Goal: Find specific page/section: Find specific page/section

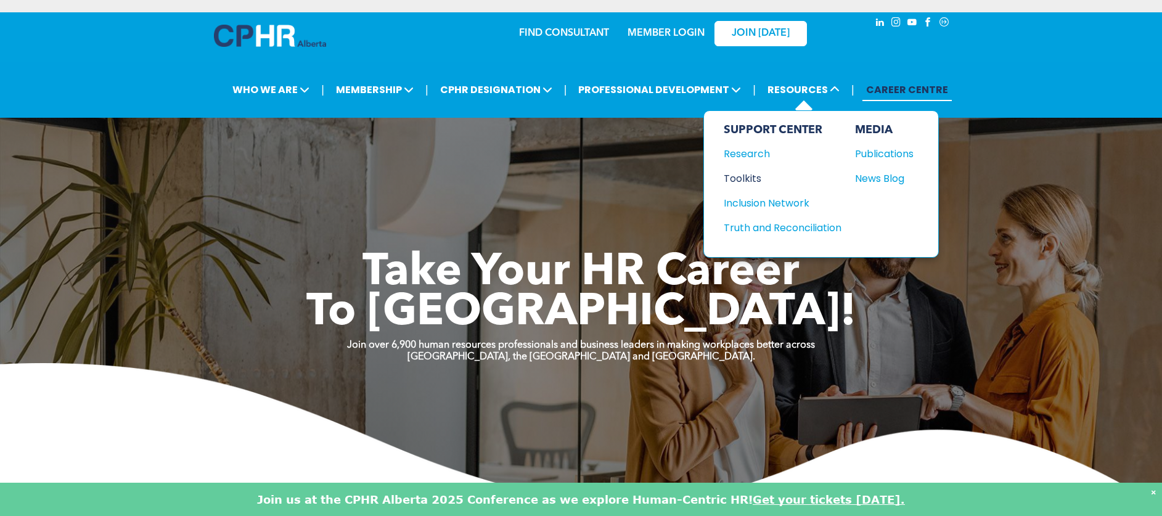
click at [748, 180] on div "Toolkits" at bounding box center [777, 178] width 106 height 15
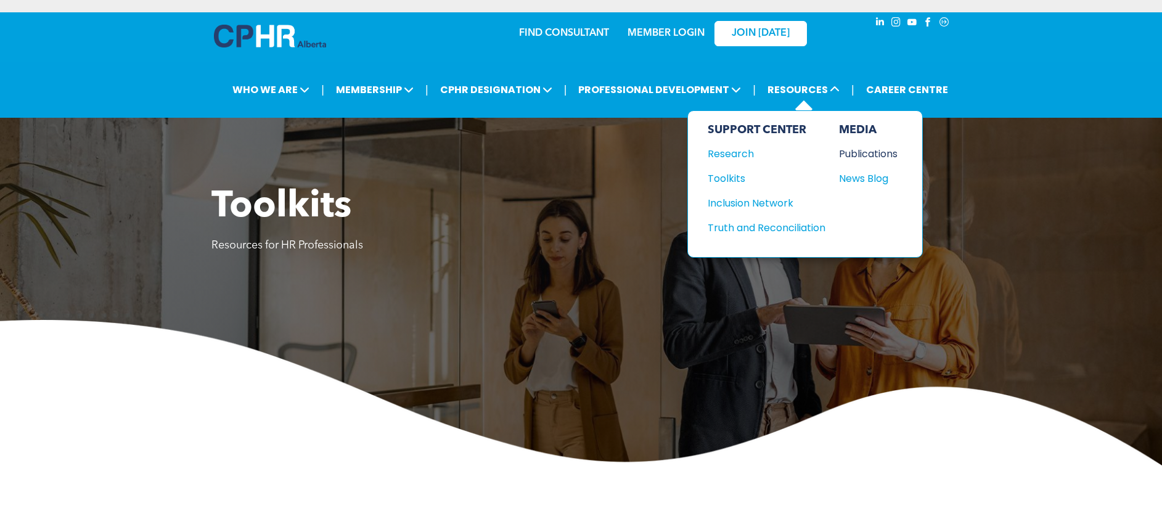
click at [874, 148] on div "Publications" at bounding box center [865, 153] width 53 height 15
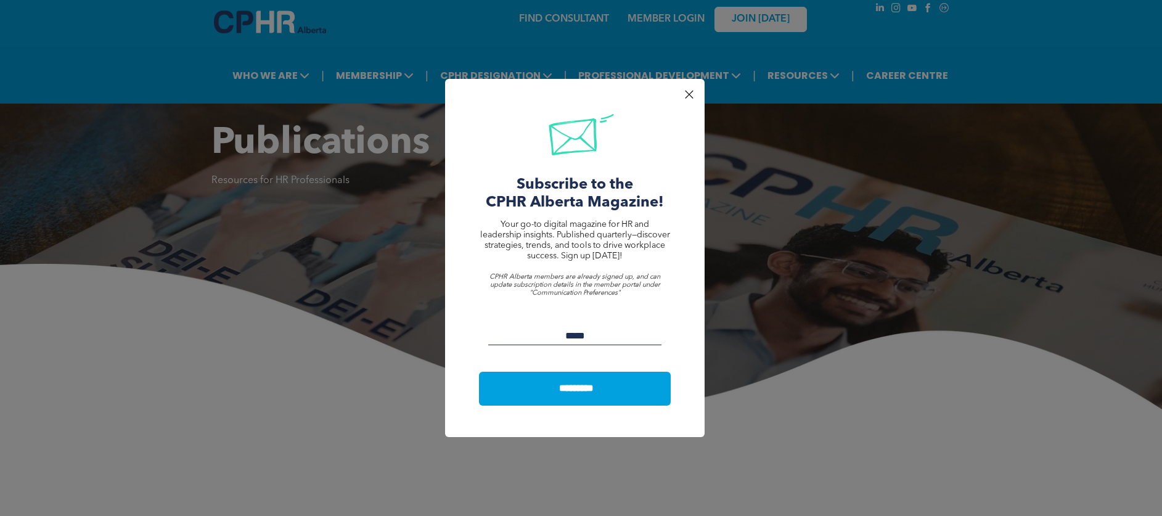
scroll to position [16, 0]
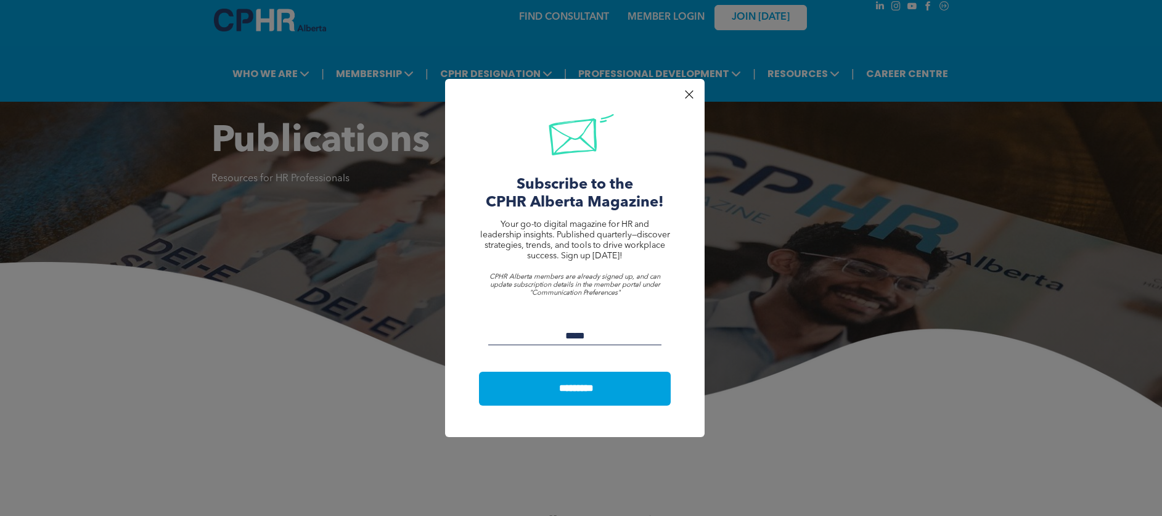
click at [689, 92] on div at bounding box center [689, 94] width 17 height 17
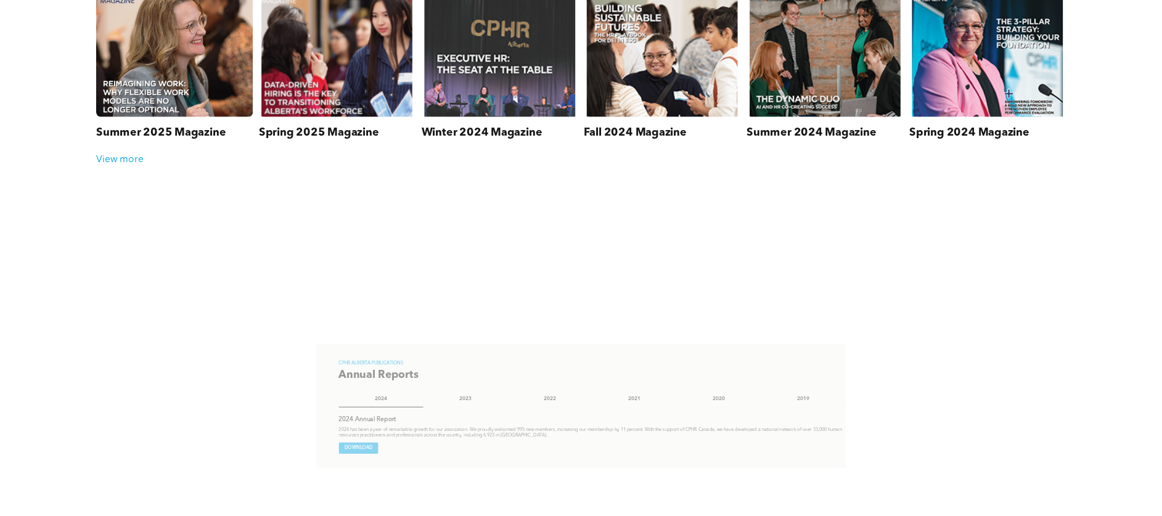
scroll to position [0, 0]
